Goal: Task Accomplishment & Management: Manage account settings

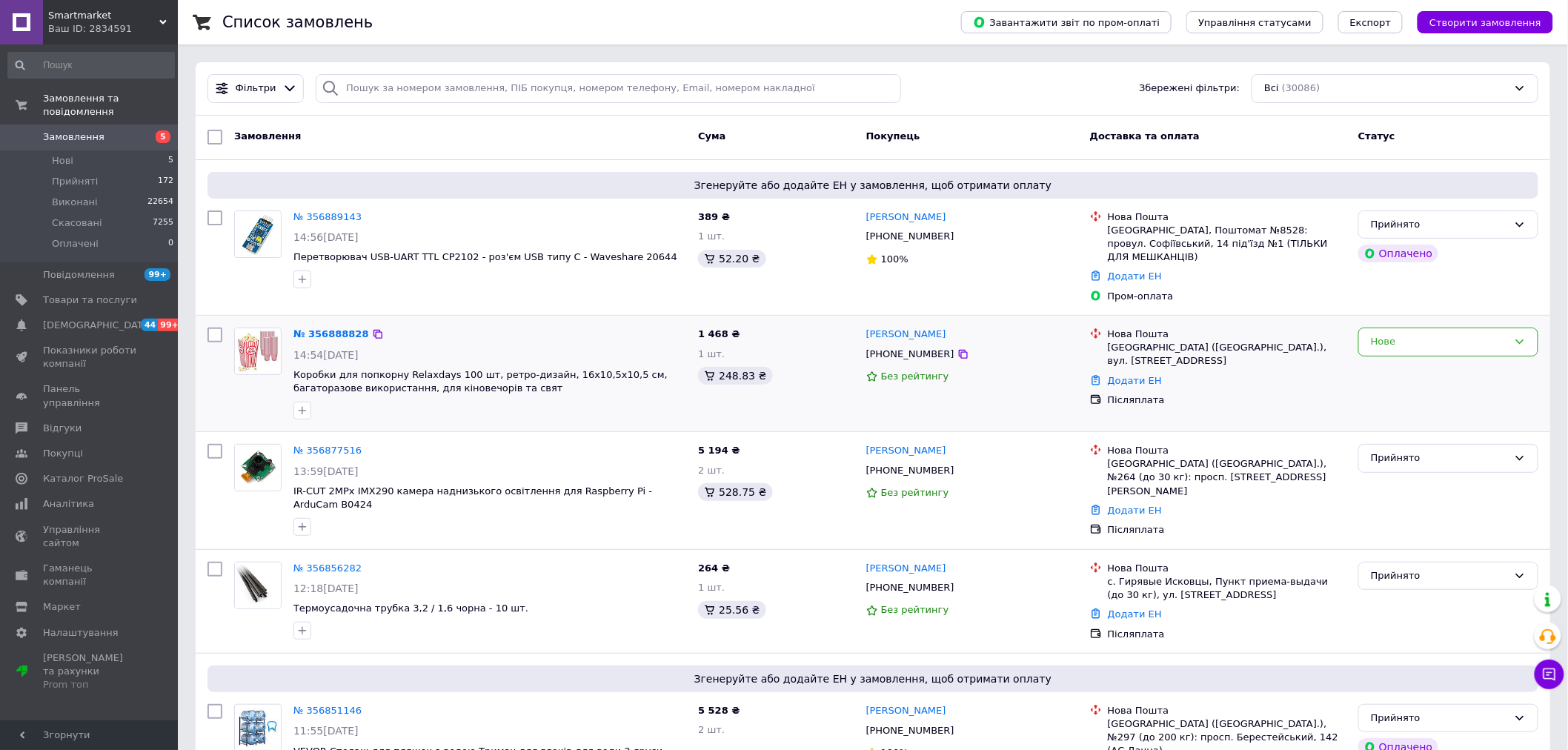
click at [254, 356] on img at bounding box center [258, 350] width 46 height 46
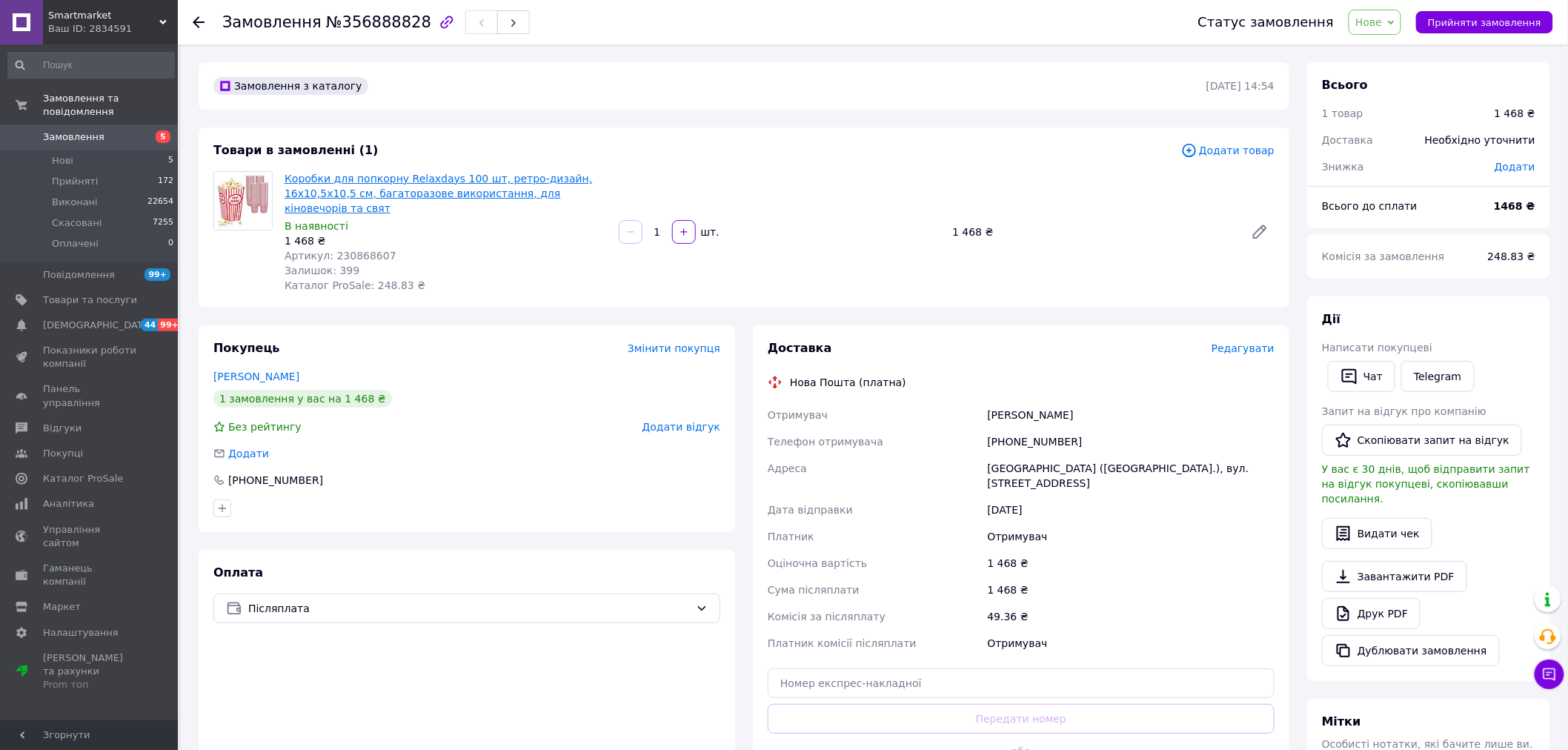
click at [304, 185] on link "Коробки для попкорну Relaxdays 100 шт, ретро-дизайн, 16x10,5x10,5 см, багатораз…" at bounding box center [438, 193] width 307 height 42
click at [99, 294] on span "Товари та послуги" at bounding box center [90, 300] width 94 height 14
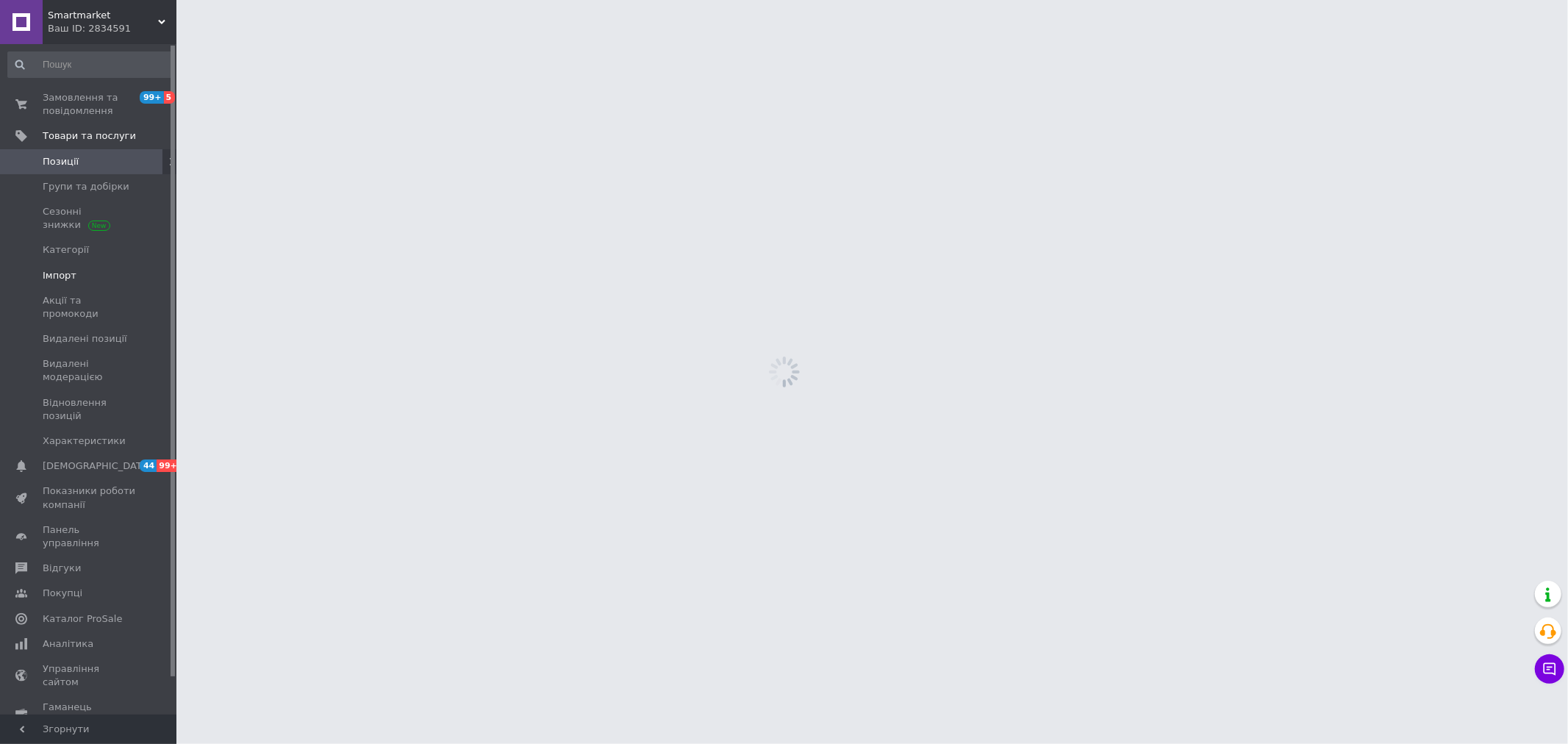
click at [77, 269] on span "Імпорт" at bounding box center [89, 276] width 93 height 14
